Goal: Information Seeking & Learning: Learn about a topic

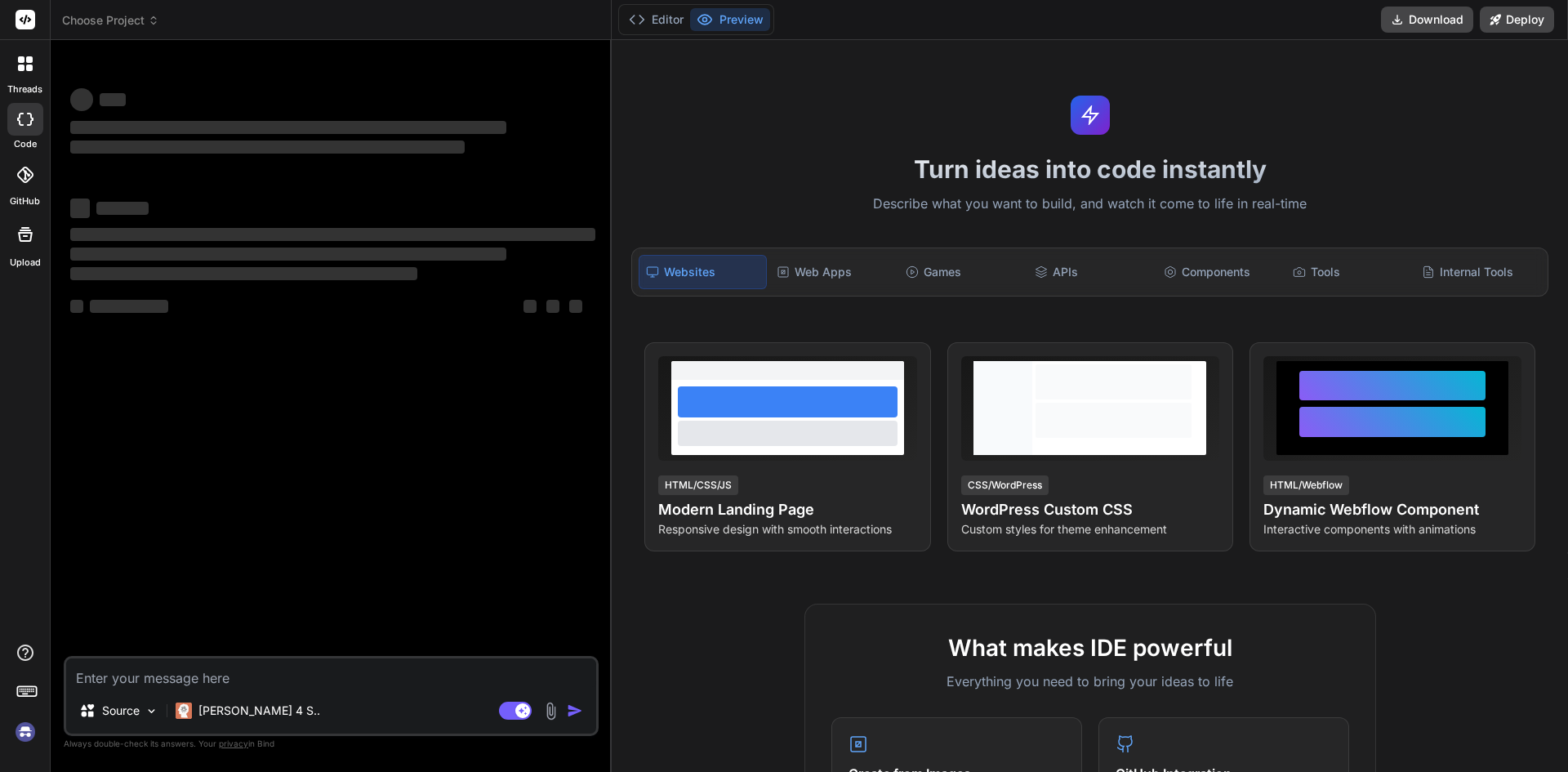
click at [239, 667] on textarea at bounding box center [331, 673] width 530 height 30
type textarea "t"
type textarea "x"
type textarea "ti"
type textarea "x"
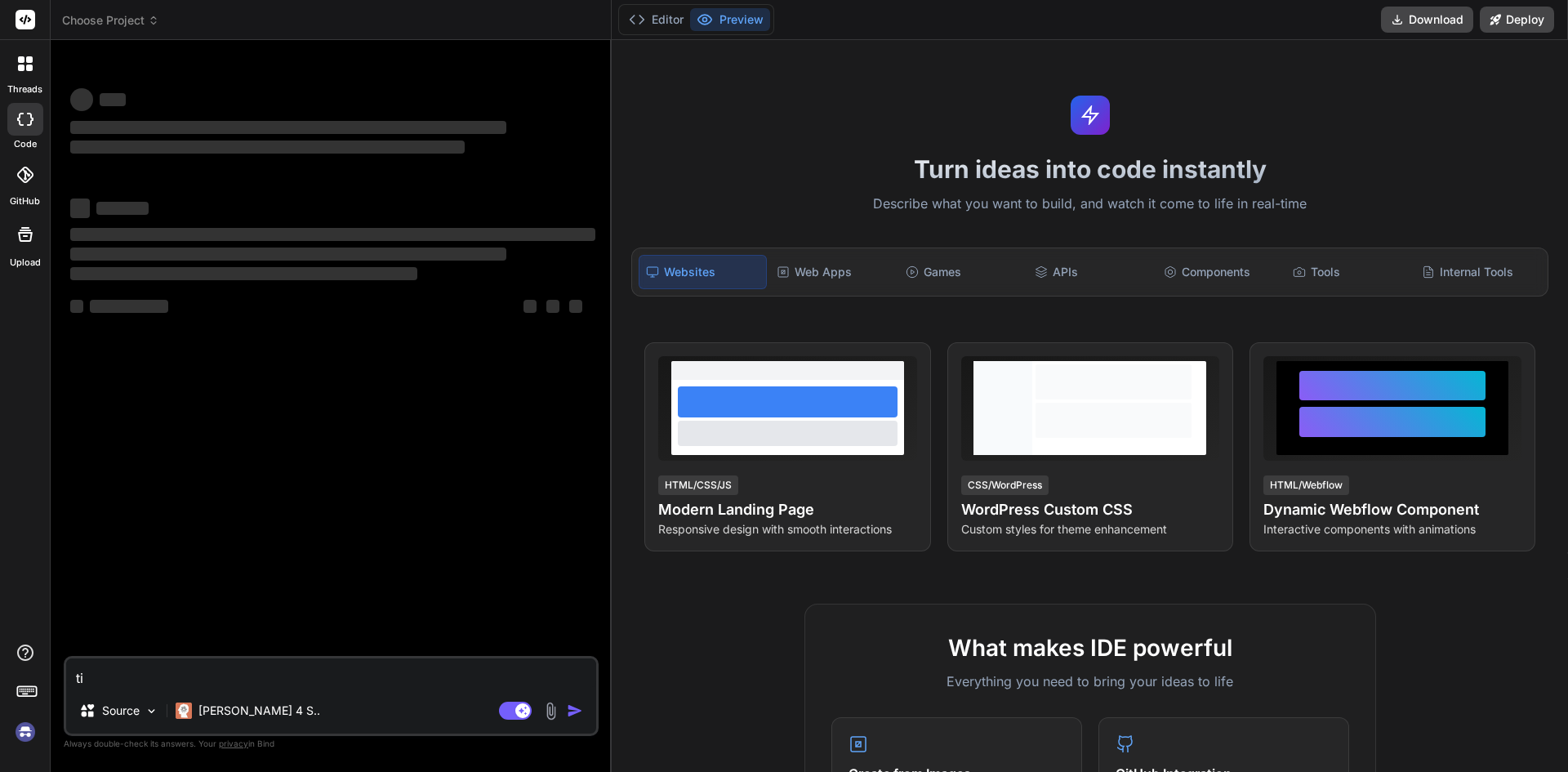
type textarea "[PERSON_NAME]"
type textarea "x"
type textarea "time"
type textarea "x"
type textarea "time"
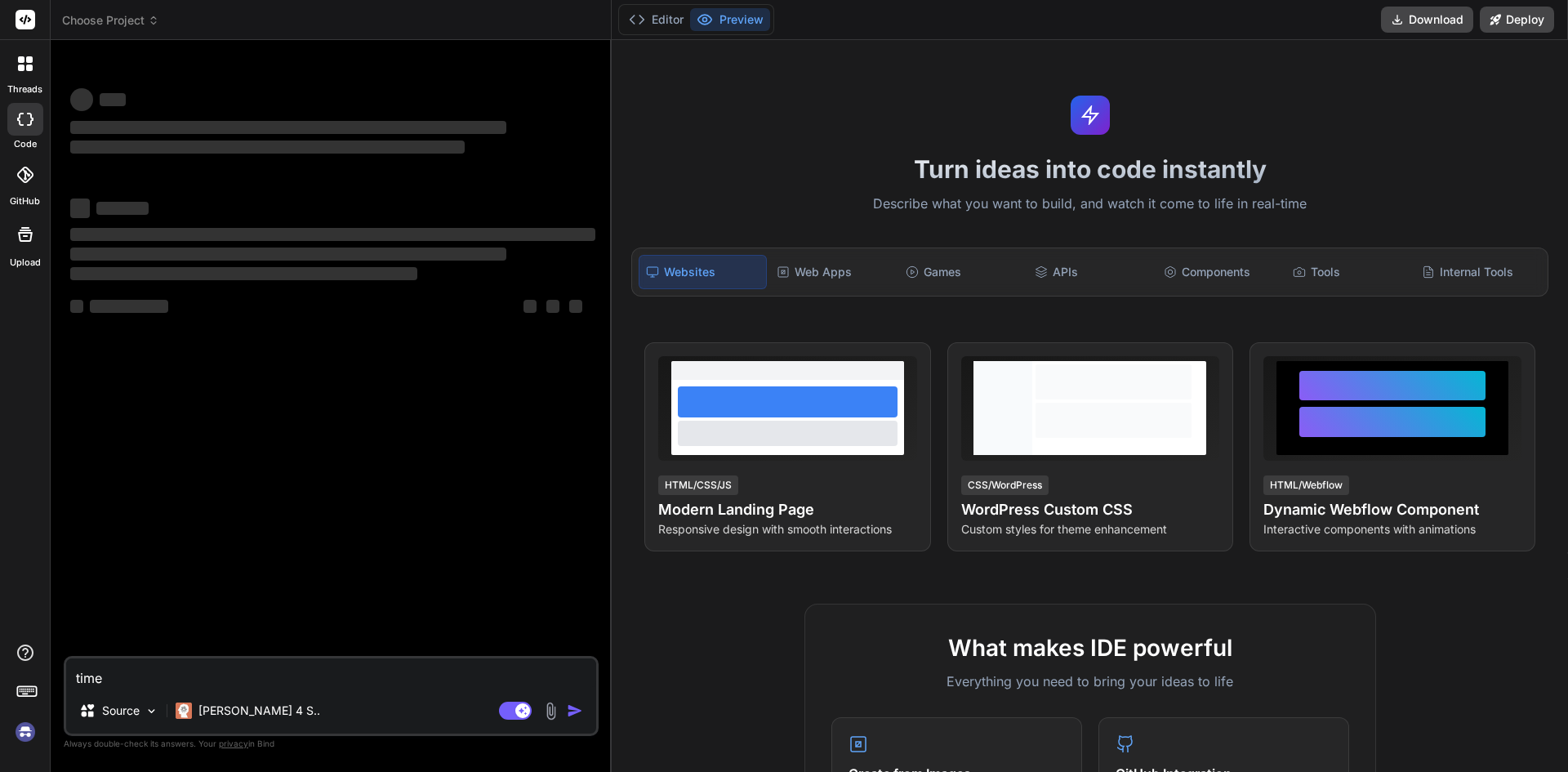
type textarea "x"
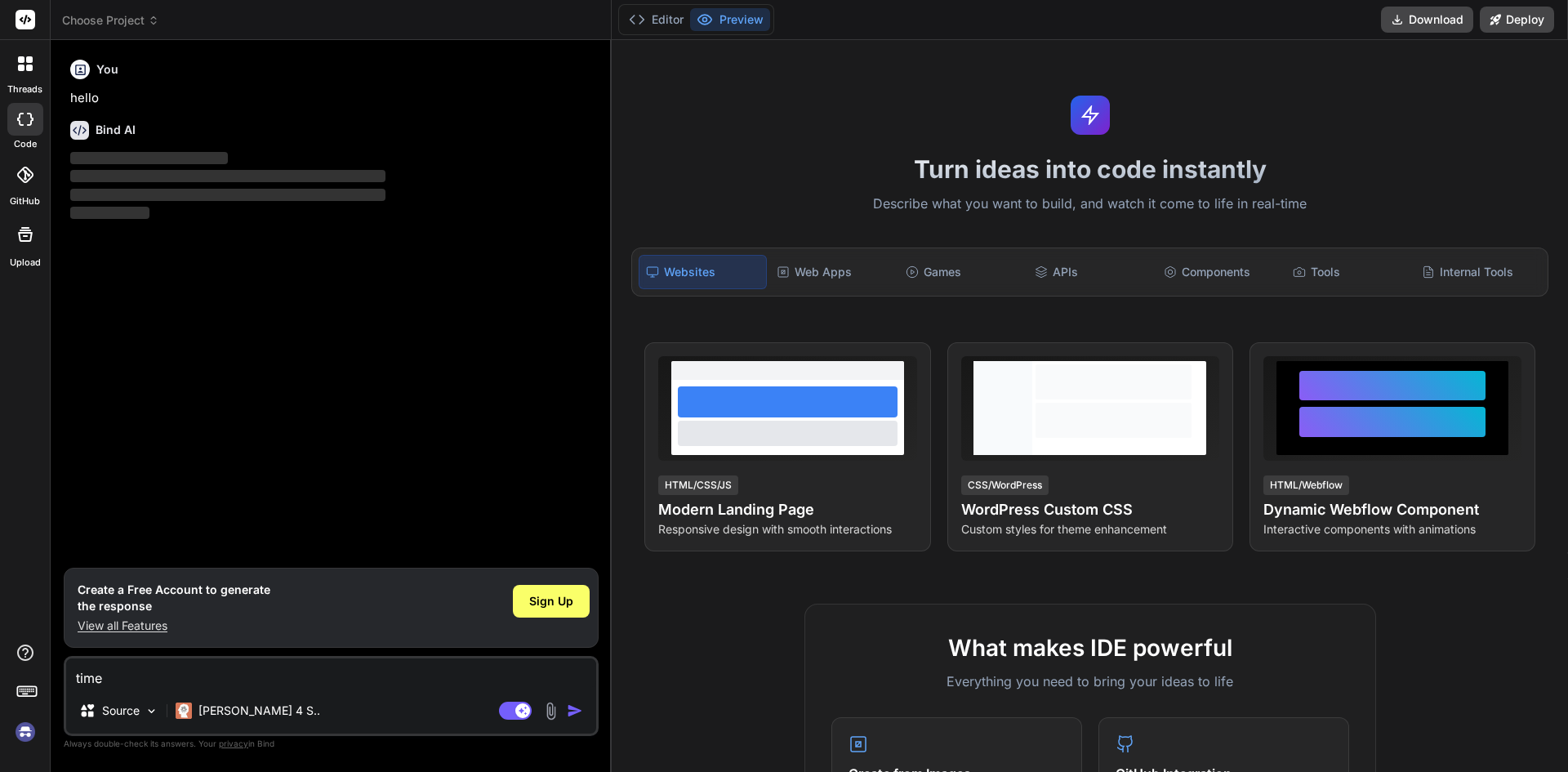
type textarea "time e"
type textarea "x"
type textarea "time es"
type textarea "x"
type textarea "time est"
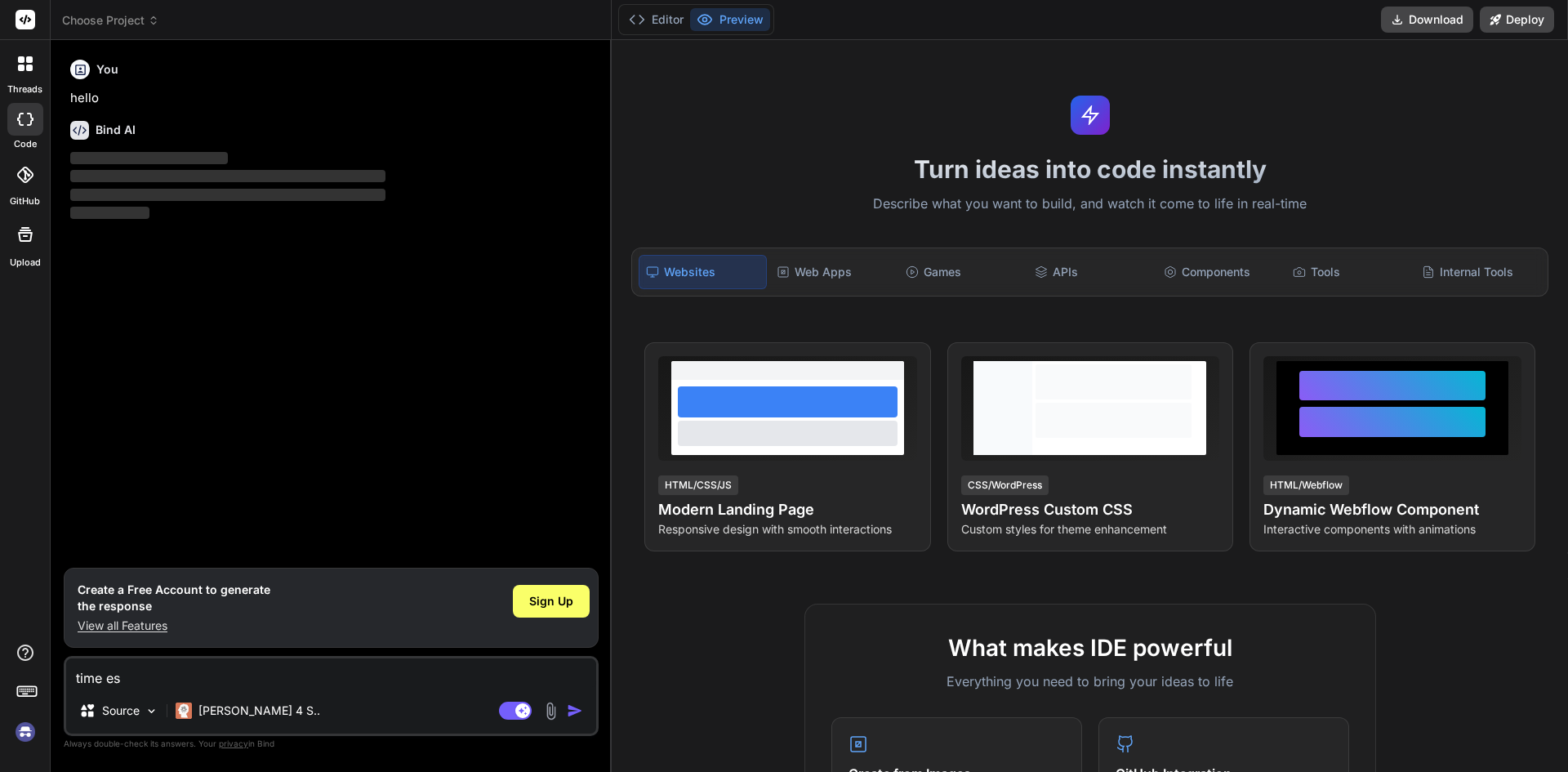
type textarea "x"
type textarea "time esti"
type textarea "x"
type textarea "time estim"
type textarea "x"
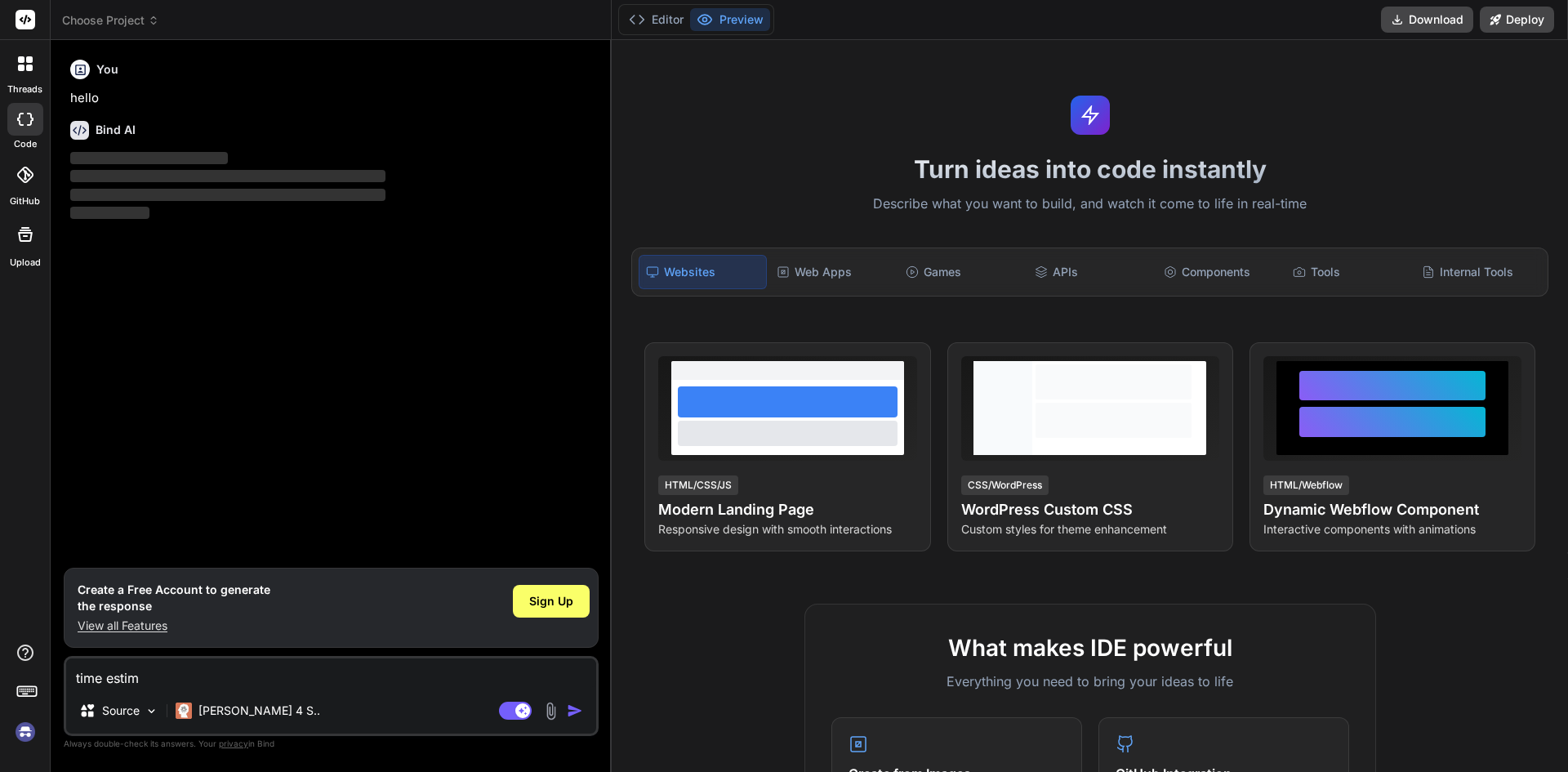
type textarea "time estima"
type textarea "x"
type textarea "time estimat"
type textarea "x"
type textarea "time estimati"
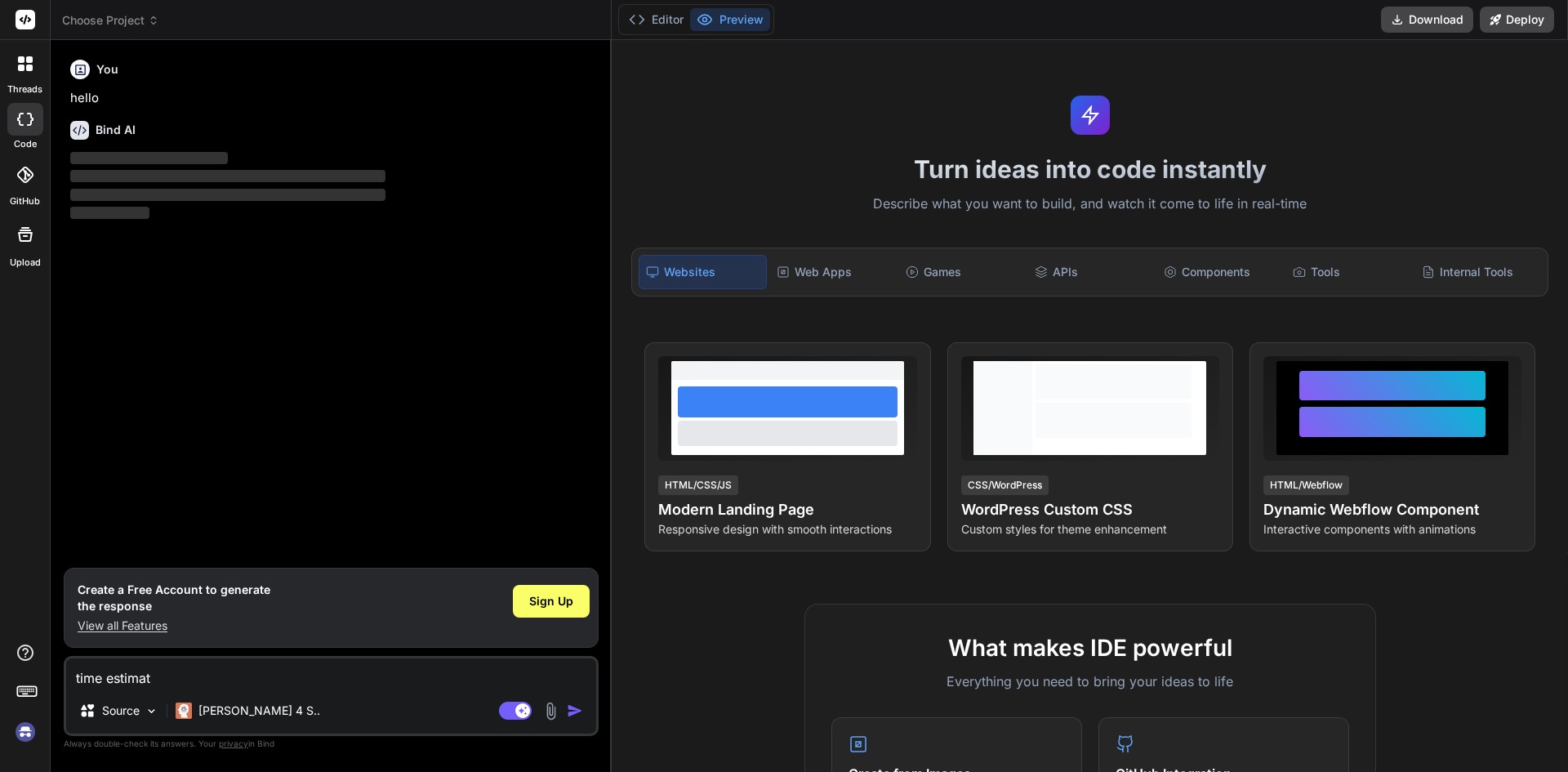
type textarea "x"
type textarea "time estimatio"
type textarea "x"
type textarea "time estimation"
type textarea "x"
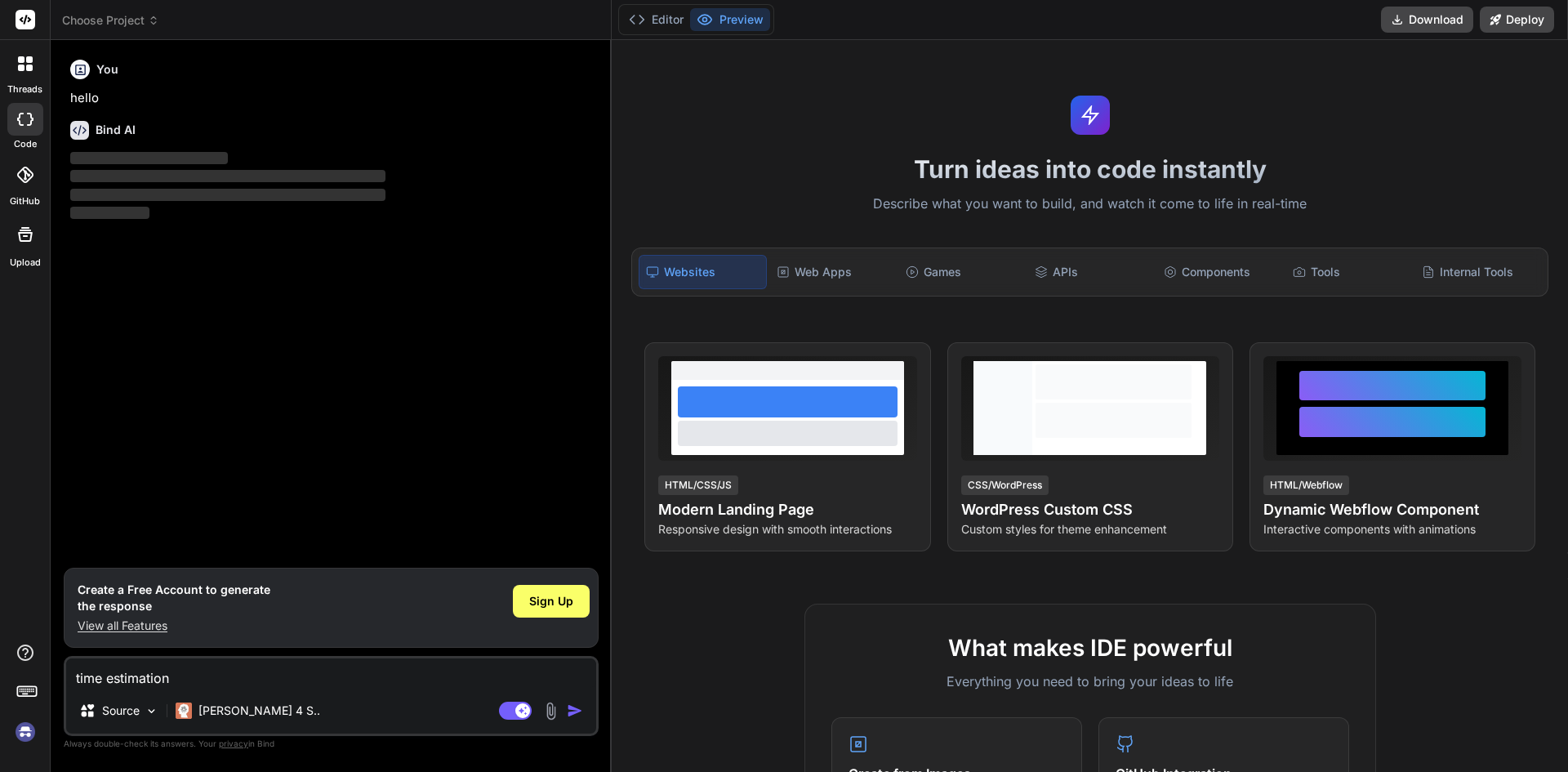
type textarea "time estimation"
type textarea "x"
type textarea "time estimation t"
type textarea "x"
type textarea "time estimation to"
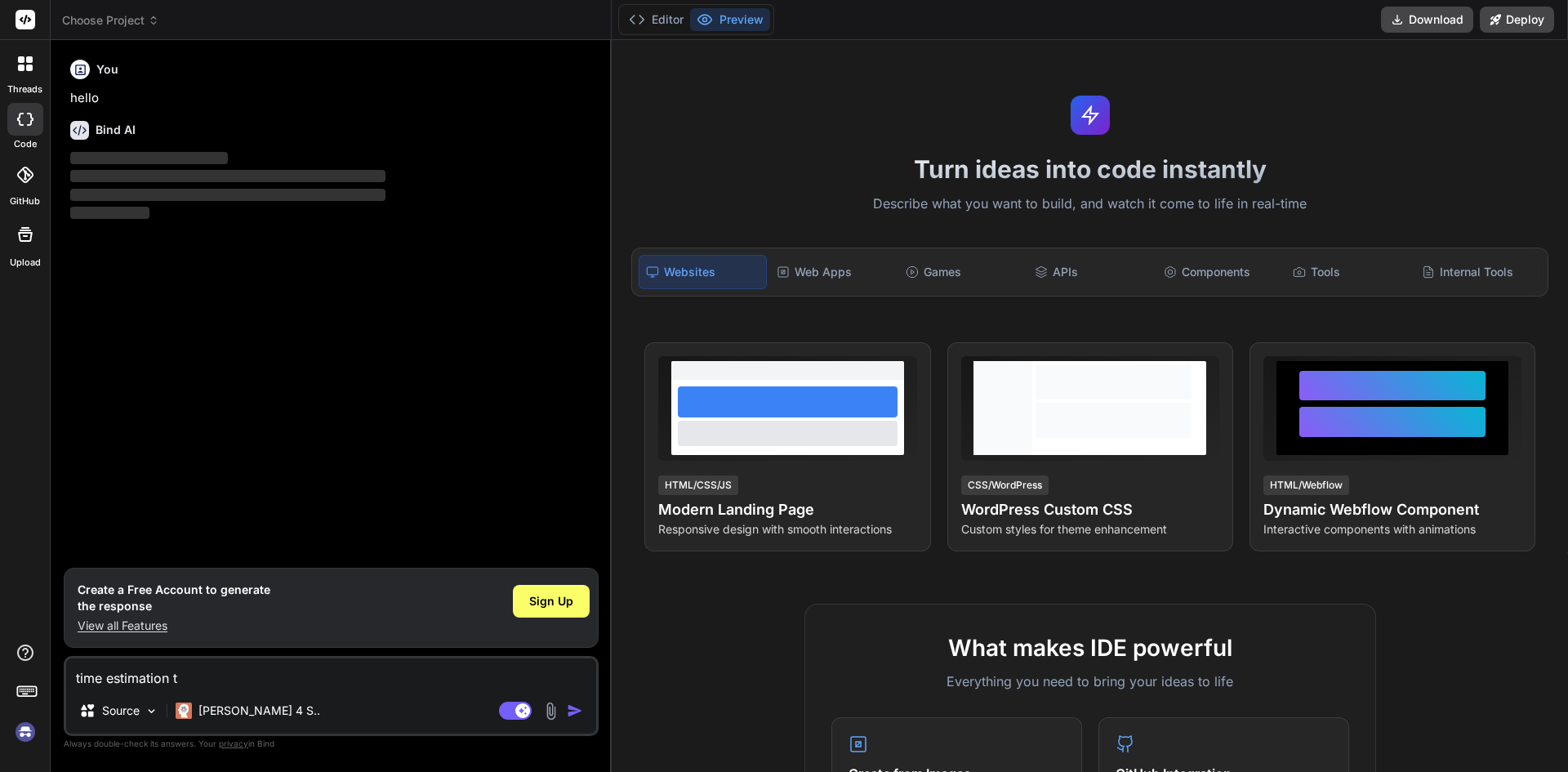
type textarea "x"
type textarea "time estimation to"
type textarea "x"
type textarea "time estimation to l"
type textarea "x"
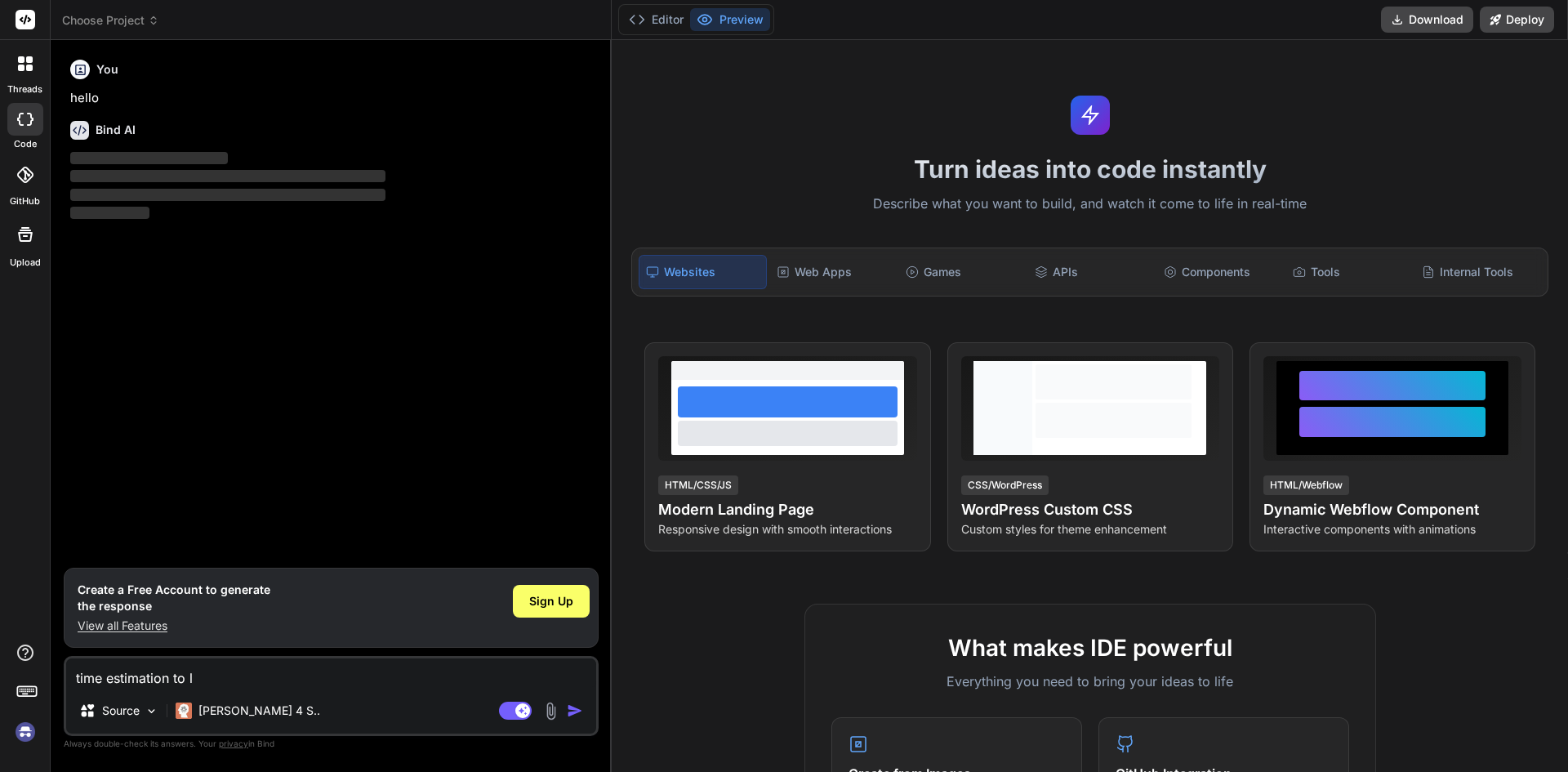
type textarea "time estimation to le"
type textarea "x"
type textarea "time estimation to lea"
type textarea "x"
type textarea "time estimation to lear"
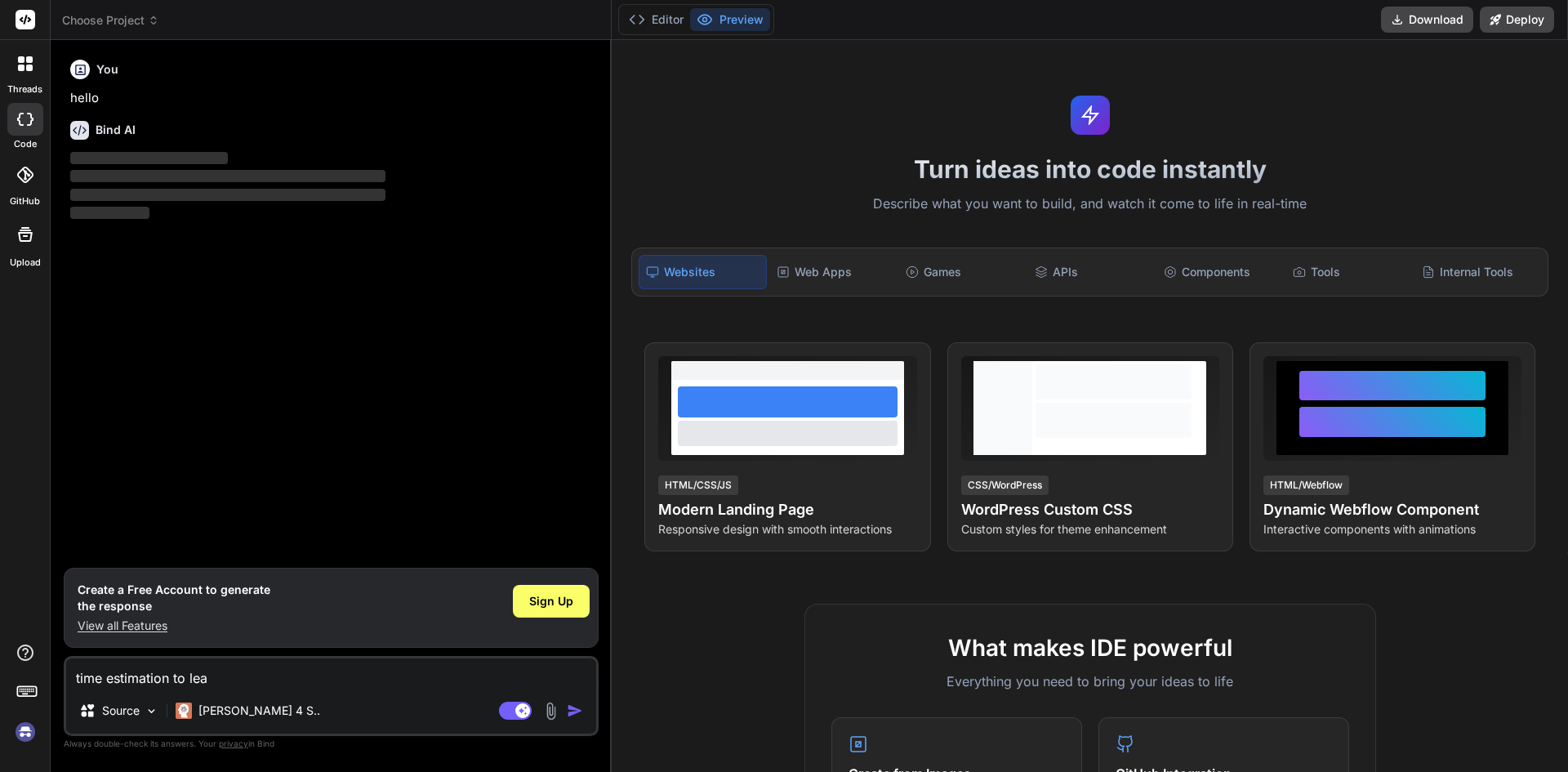
type textarea "x"
type textarea "time estimation to learn"
type textarea "x"
type textarea "time estimation to learn"
type textarea "x"
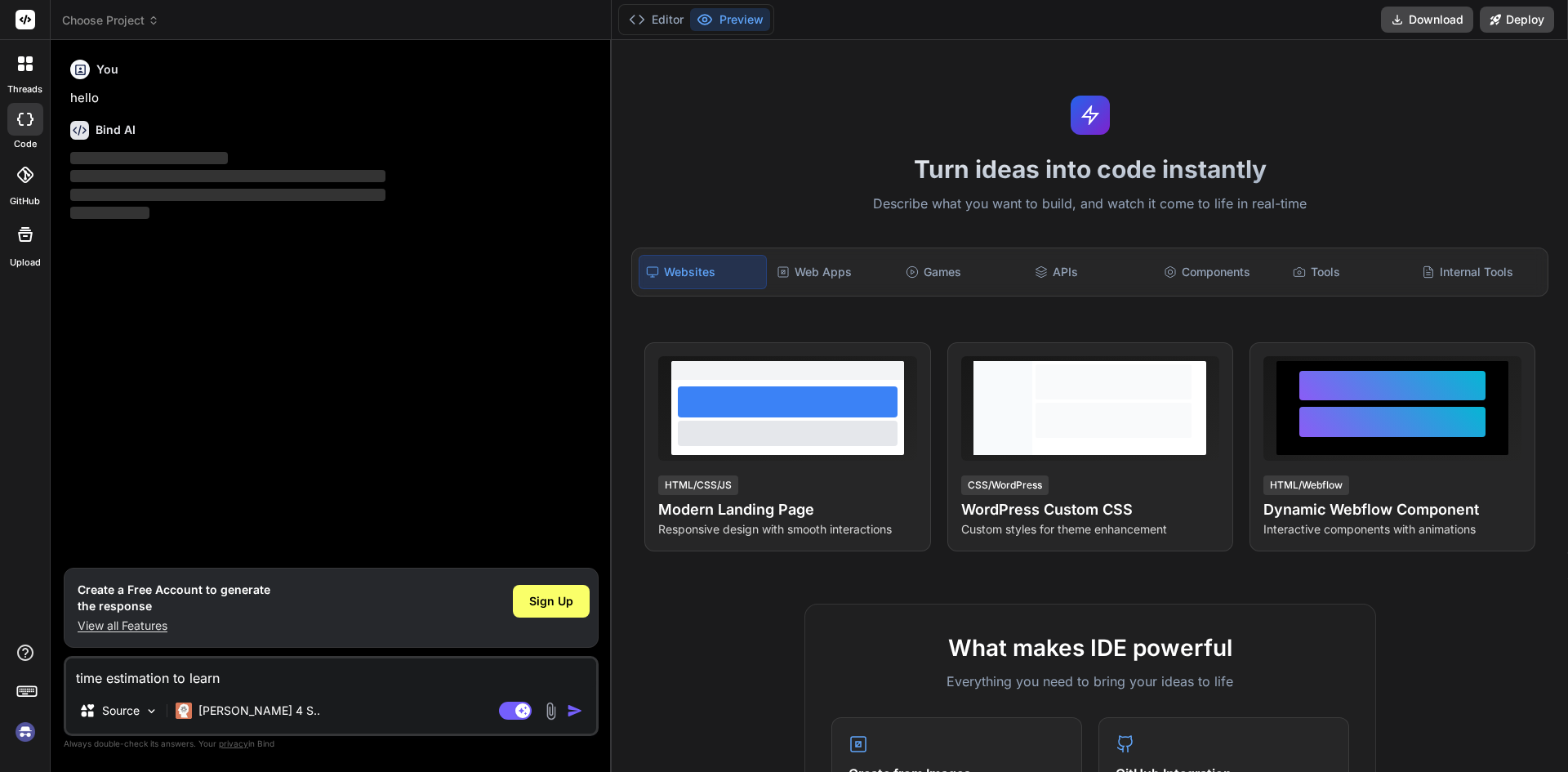
type textarea "time estimation to learn h"
type textarea "x"
type textarea "time estimation to learn ht"
type textarea "x"
type textarea "time estimation to learn htm"
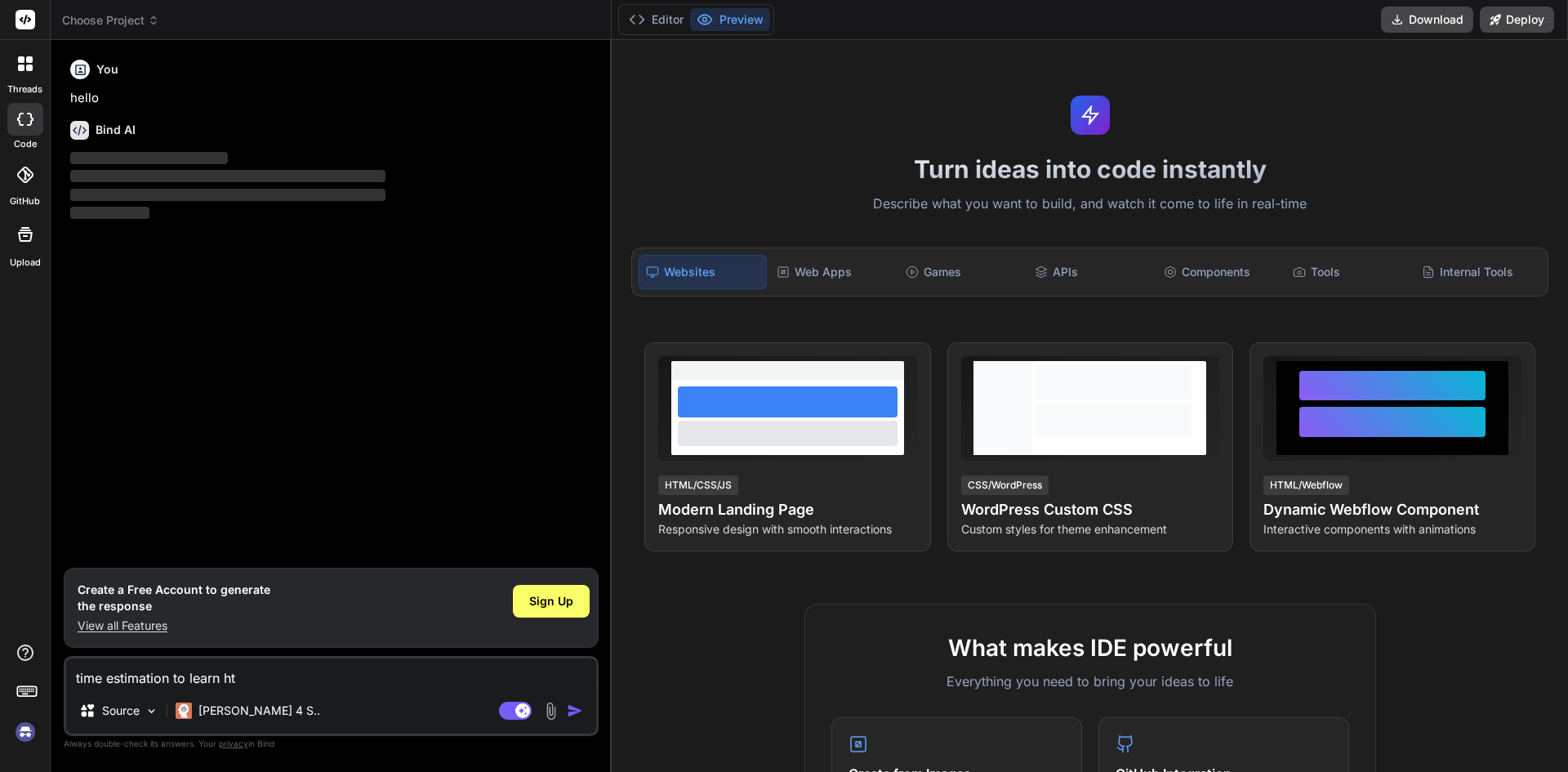
type textarea "x"
type textarea "time estimation to learn html"
type textarea "x"
type textarea "time estimation to learn html"
type textarea "x"
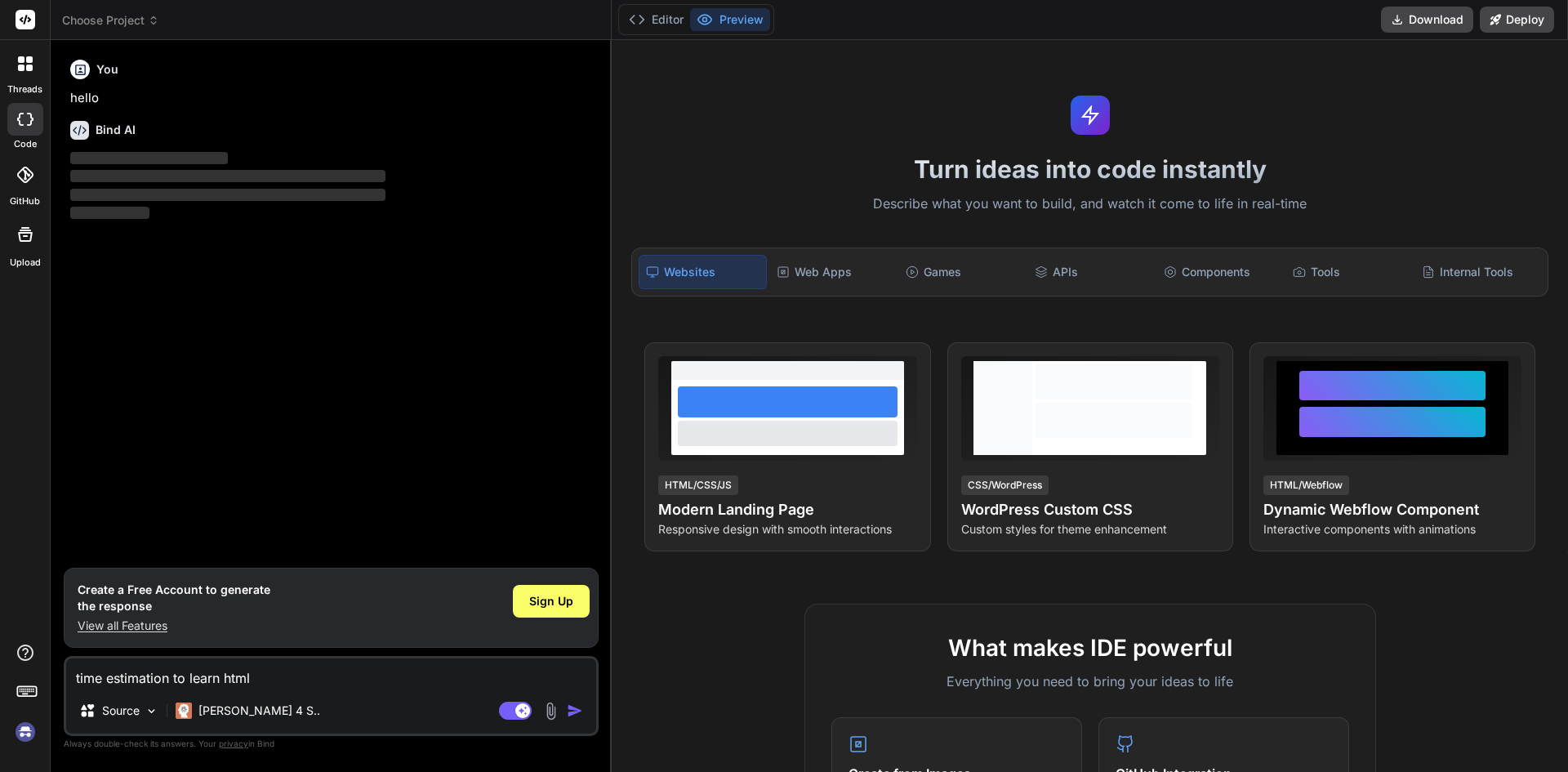
type textarea "time estimation to learn html t"
type textarea "x"
type textarea "time estimation to learn html to"
type textarea "x"
type textarea "time estimation to learn html top"
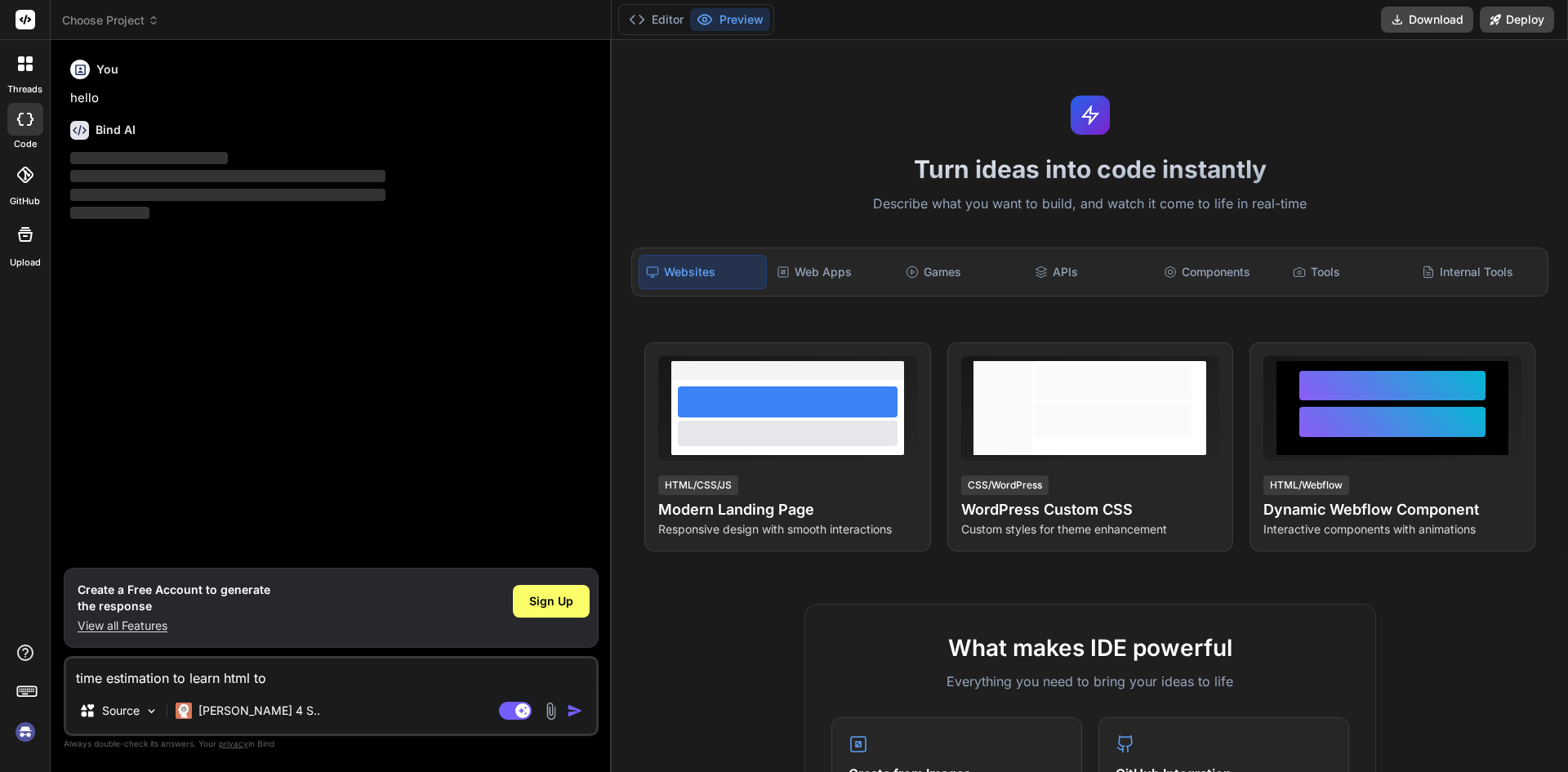
type textarea "x"
type textarea "time estimation to learn html topi"
type textarea "x"
type textarea "time estimation to learn html topic"
type textarea "x"
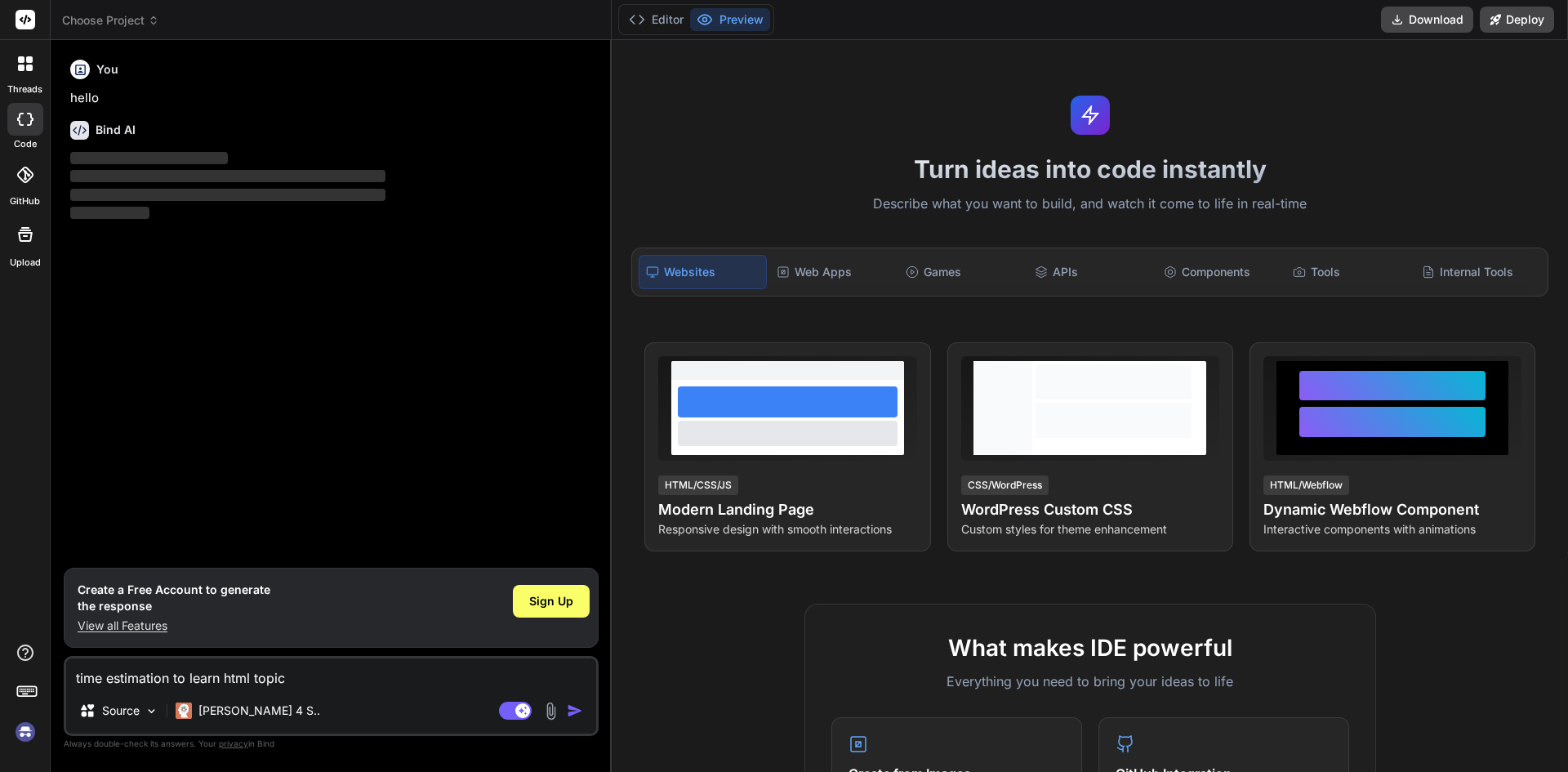
type textarea "time estimation to learn html topic"
type textarea "x"
type textarea "time estimation to learn html topic w"
type textarea "x"
type textarea "time estimation to learn html topic wi"
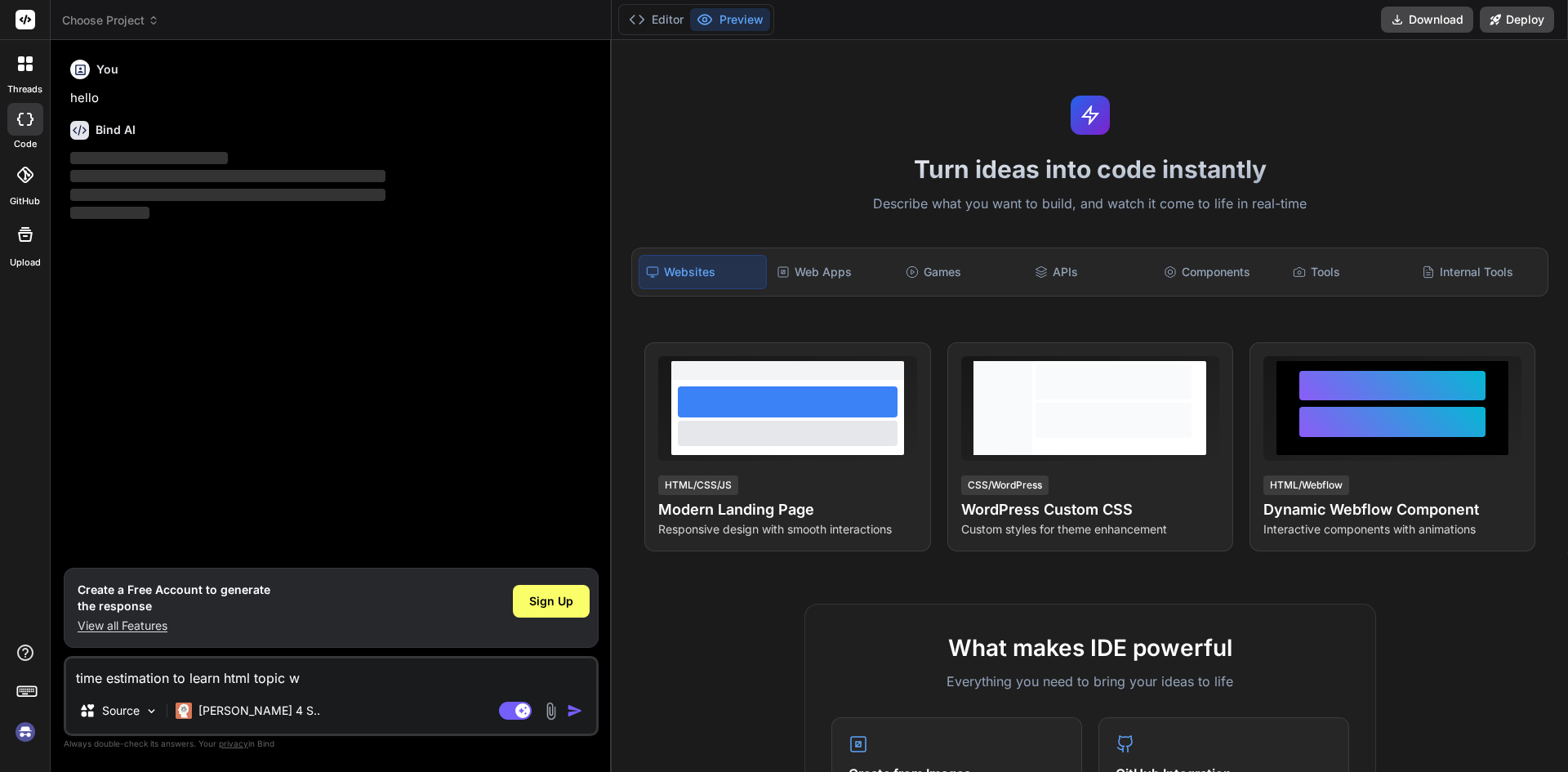
type textarea "x"
type textarea "time estimation to learn html topic wis"
type textarea "x"
type textarea "time estimation to learn html topic wise"
type textarea "x"
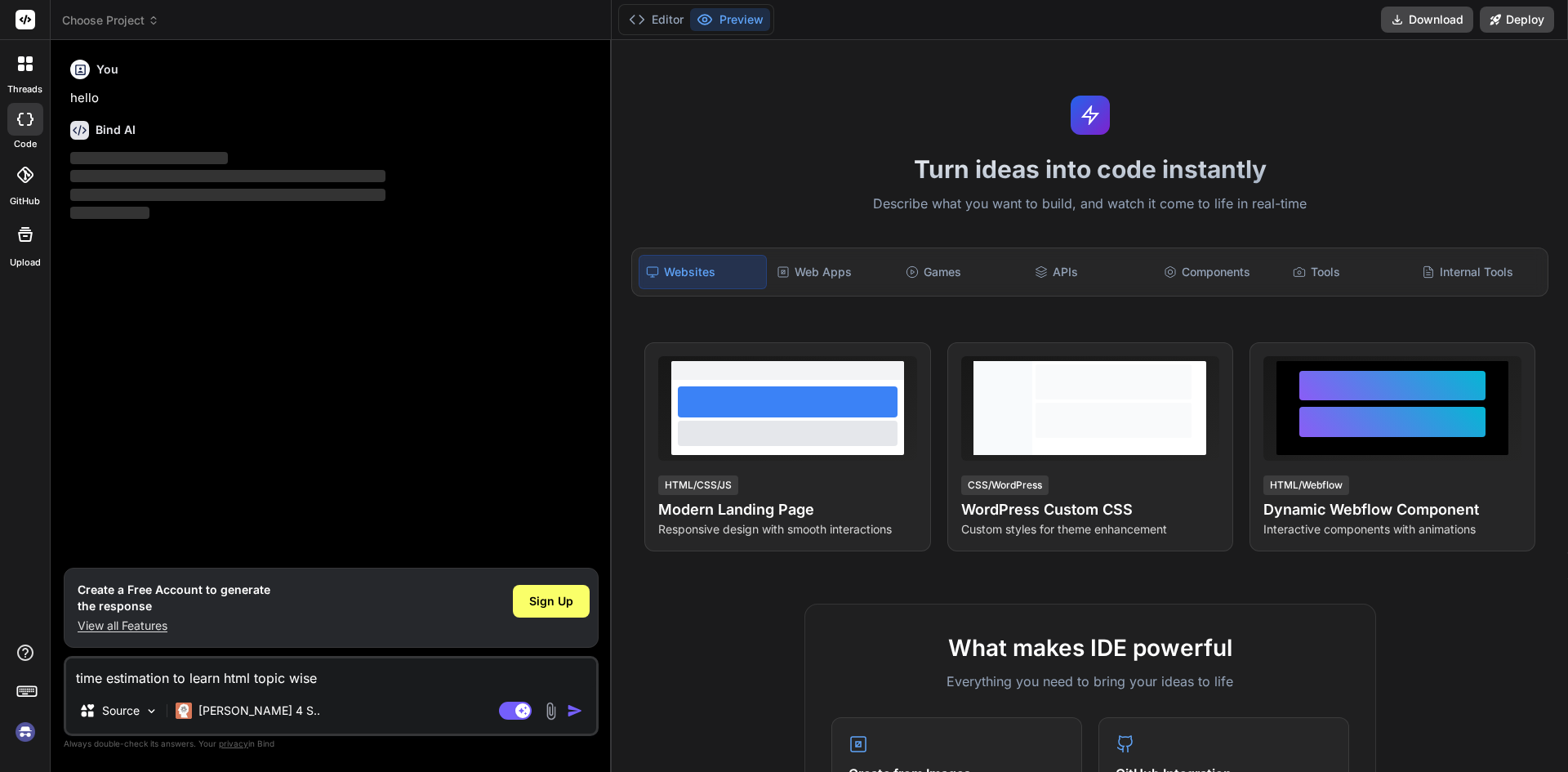
click at [347, 674] on textarea "time estimation to learn html topic wise" at bounding box center [331, 673] width 530 height 30
type textarea "time estimation to learn html topic wise"
click at [570, 713] on img "button" at bounding box center [575, 711] width 17 height 17
drag, startPoint x: 329, startPoint y: 677, endPoint x: 0, endPoint y: 652, distance: 329.9
click at [0, 652] on div "threads code GitHub Upload Documentation Blog Choose Project Created with Pixso…" at bounding box center [784, 386] width 1568 height 772
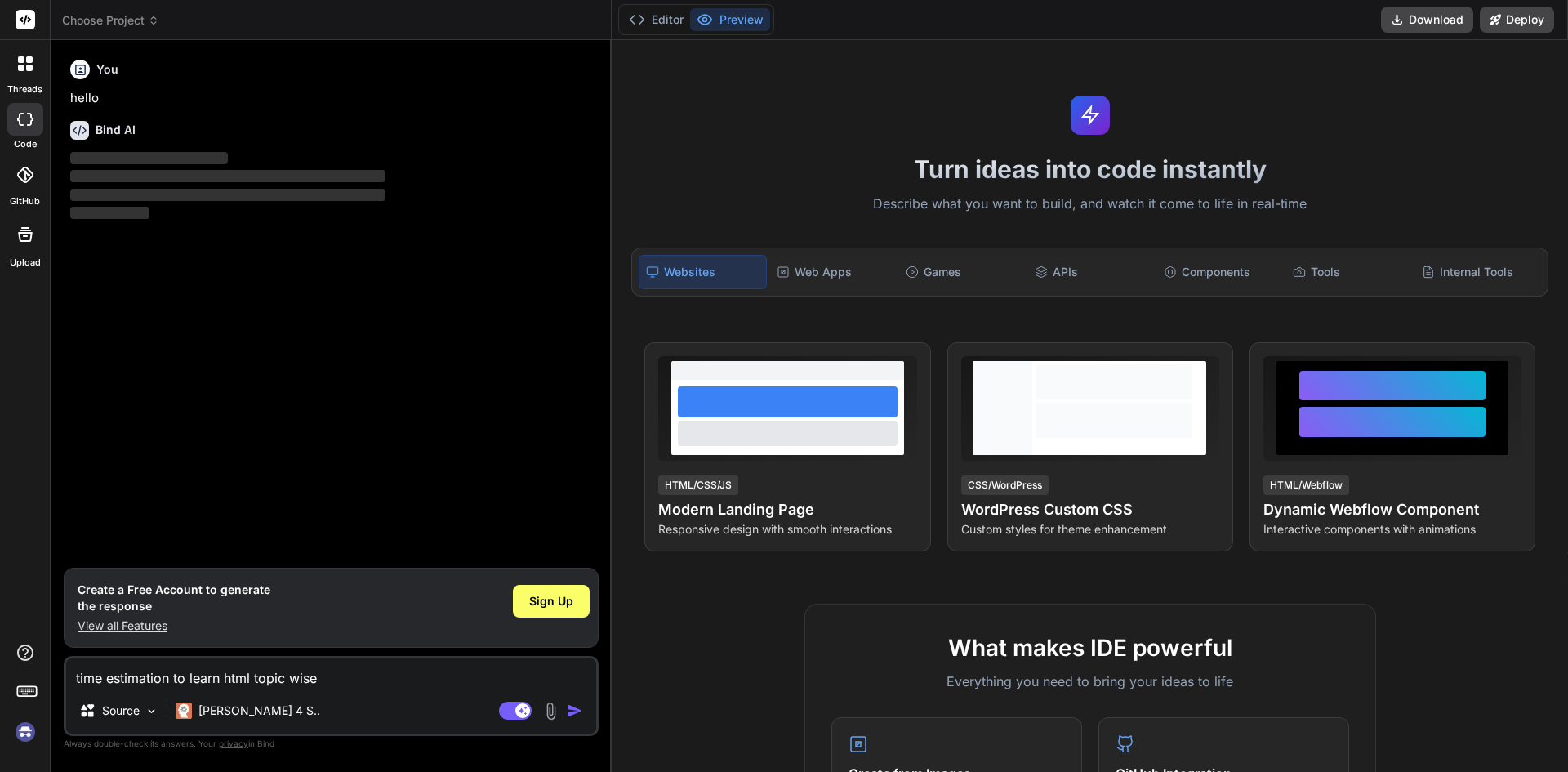
click at [377, 679] on textarea "time estimation to learn html topic wise" at bounding box center [331, 673] width 530 height 30
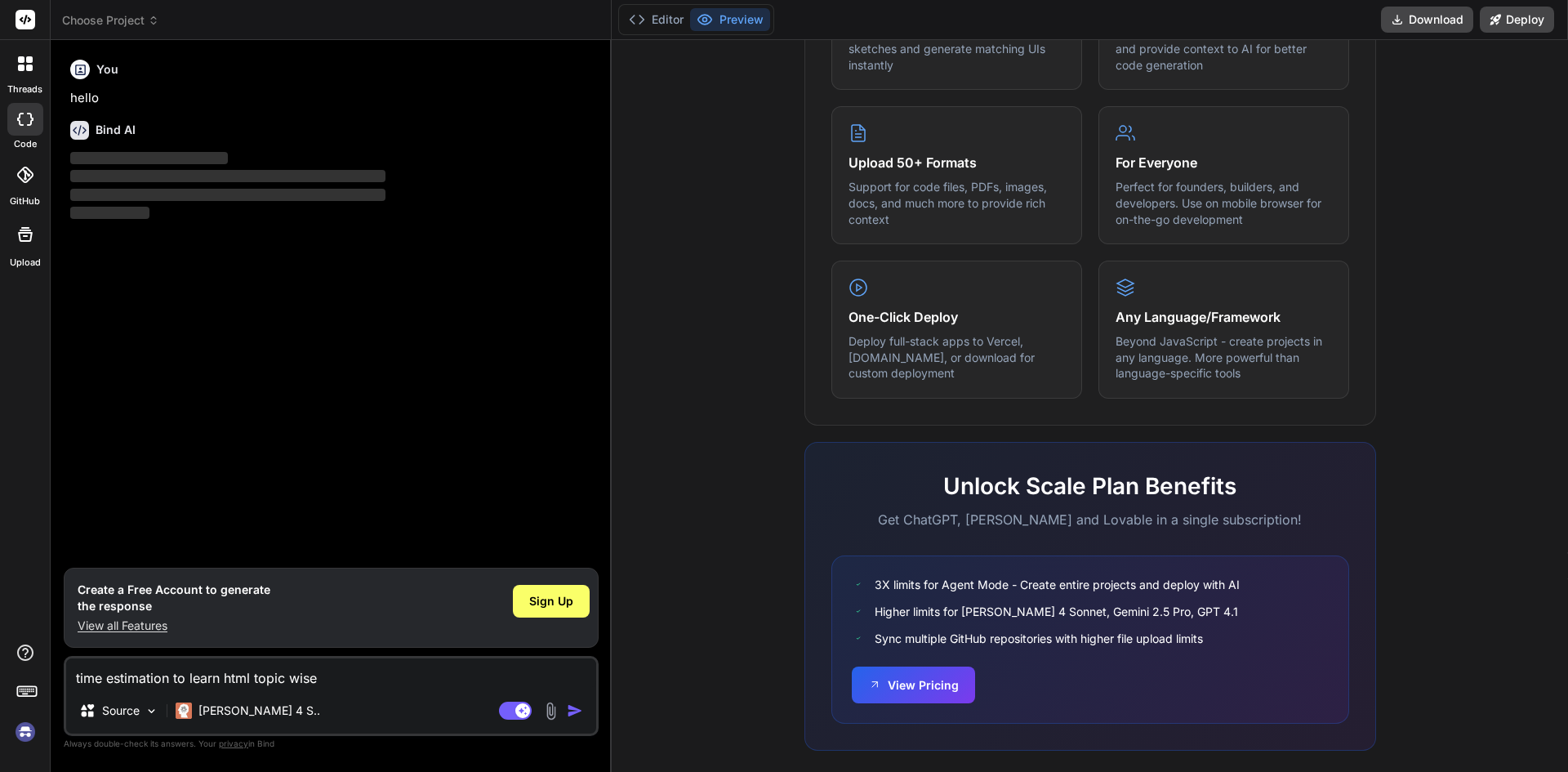
scroll to position [786, 0]
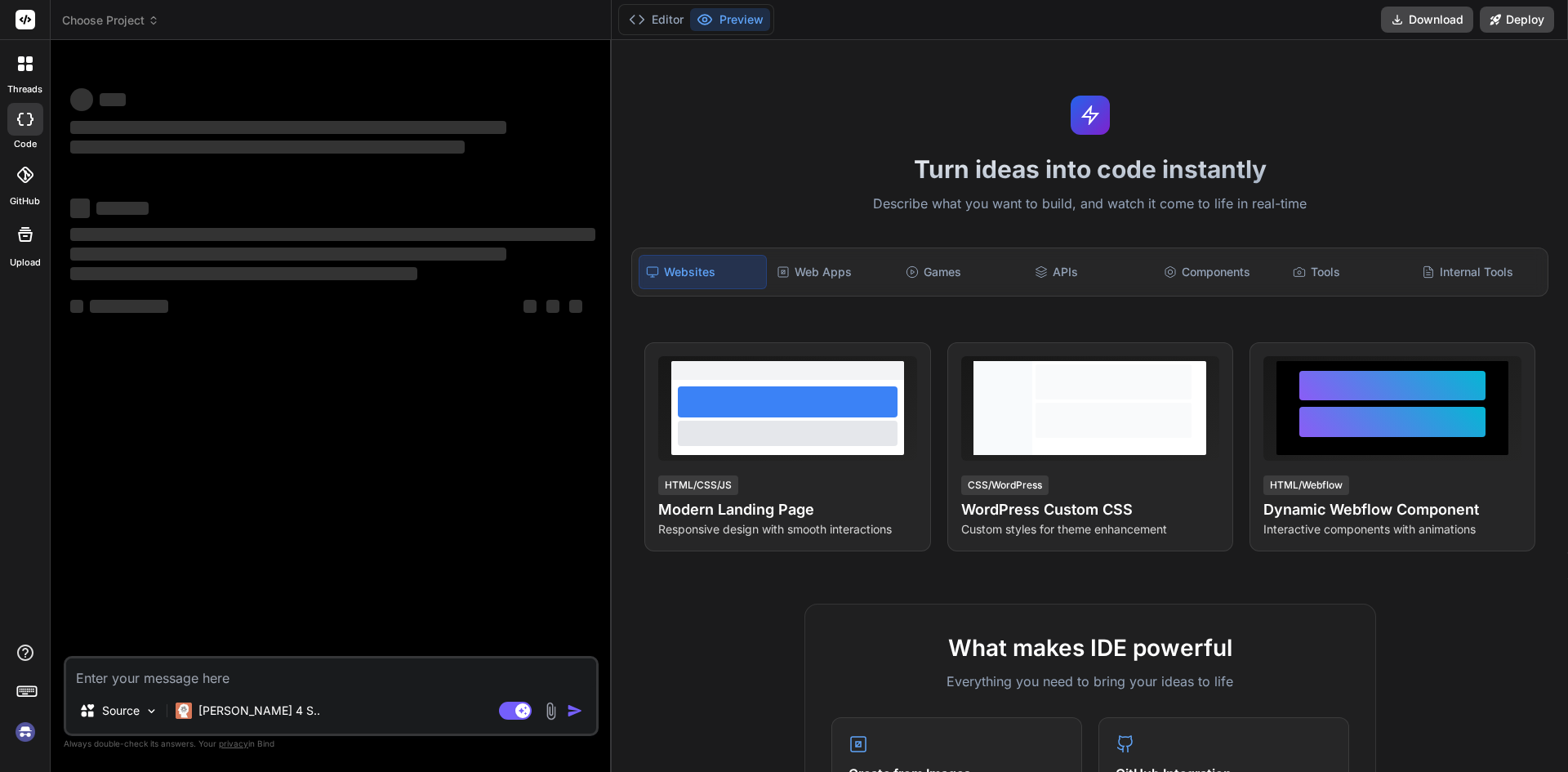
type textarea "x"
